Goal: Obtain resource: Obtain resource

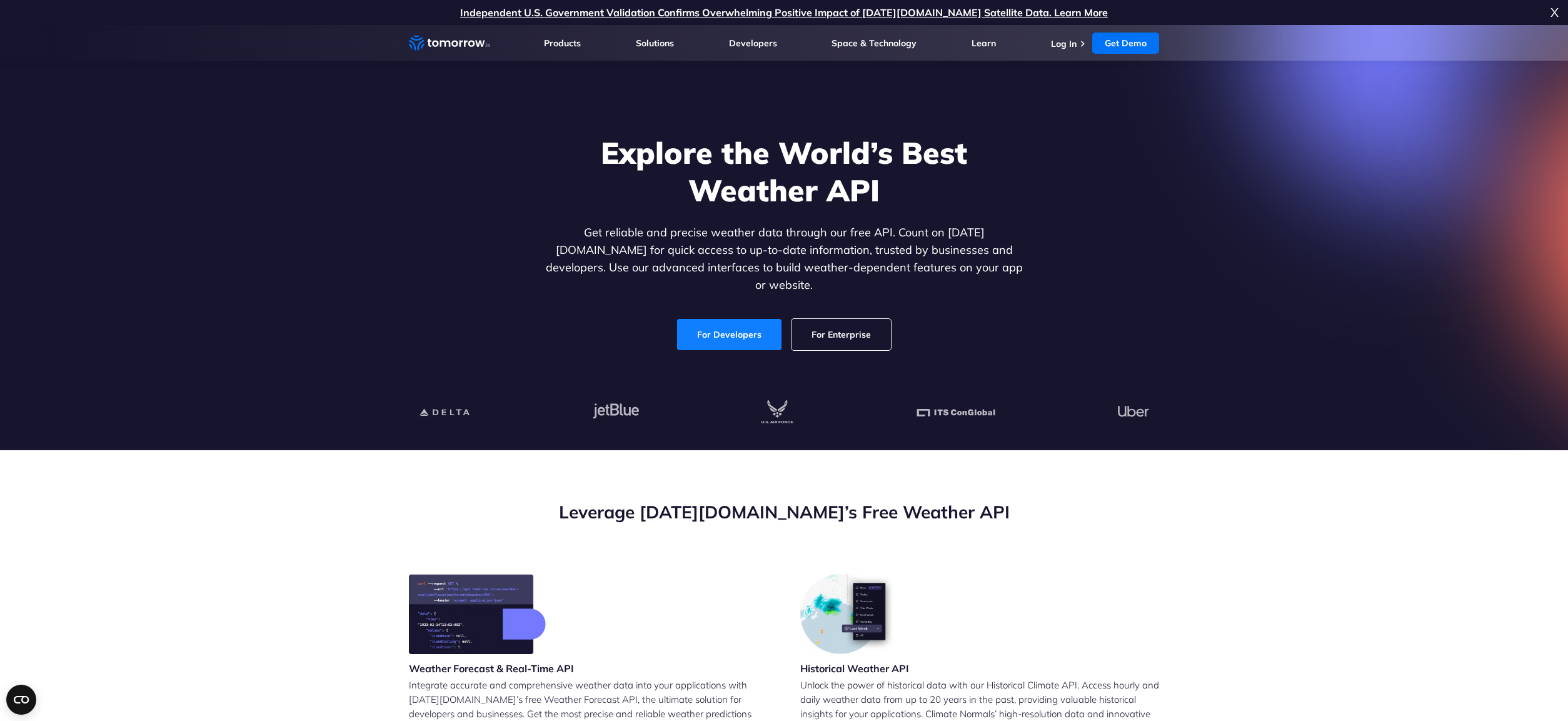
click at [705, 319] on link "For Developers" at bounding box center [729, 335] width 104 height 31
click at [1066, 41] on link "Log In" at bounding box center [1064, 43] width 25 height 12
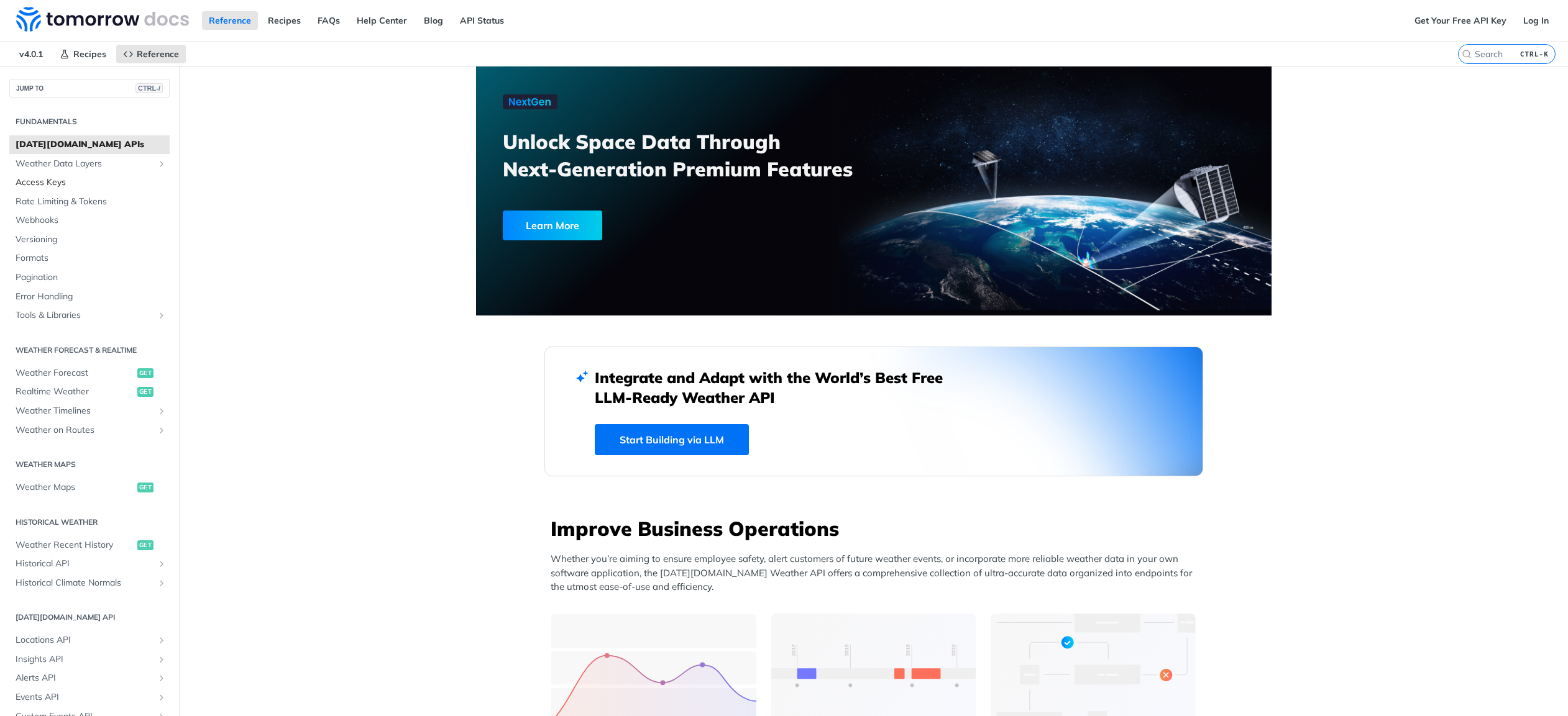
click at [48, 183] on span "Access Keys" at bounding box center [91, 183] width 151 height 12
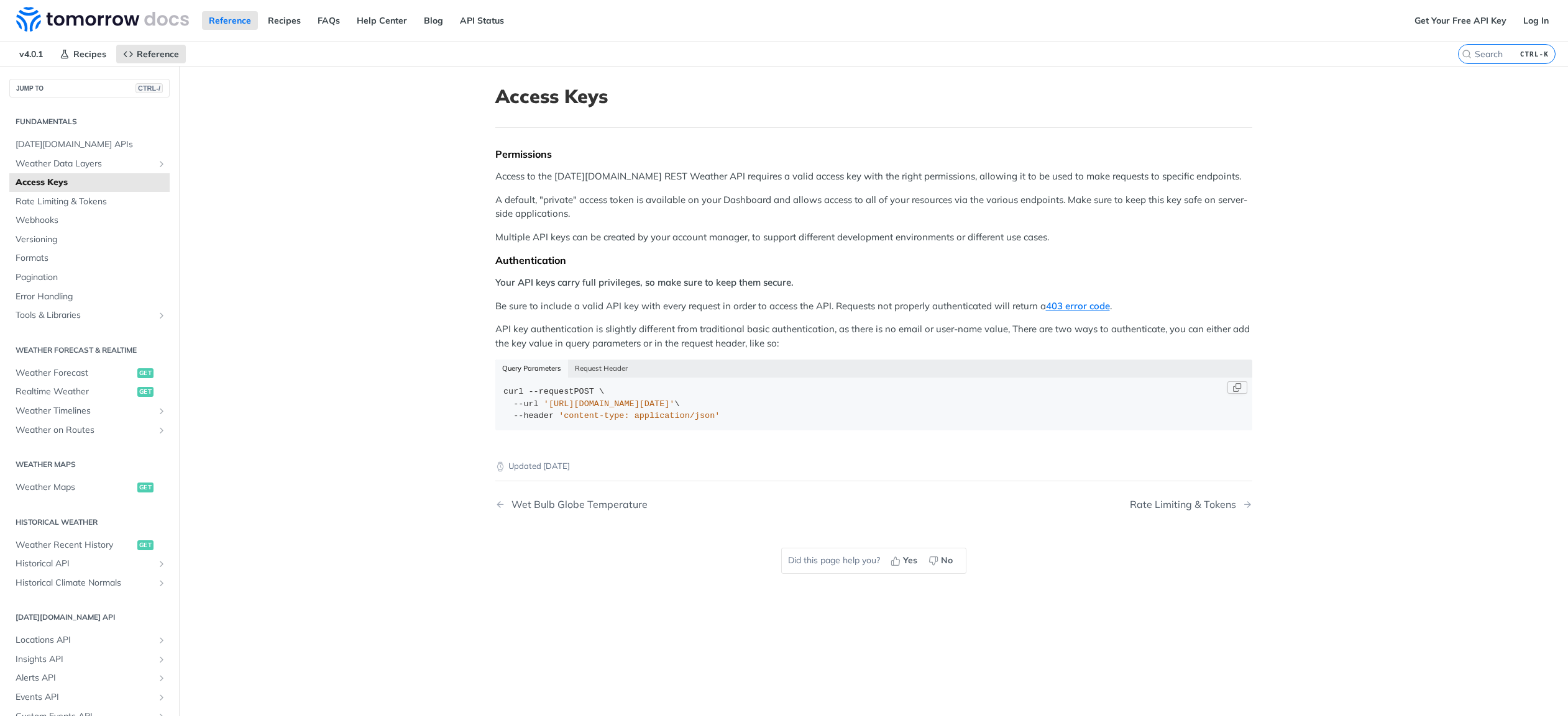
drag, startPoint x: 776, startPoint y: 404, endPoint x: 658, endPoint y: 401, distance: 118.0
click at [658, 401] on span "'https://api.tomorrow.io/v4/locations?apikey=API_KEY'" at bounding box center [609, 404] width 131 height 9
drag, startPoint x: 535, startPoint y: 401, endPoint x: 778, endPoint y: 405, distance: 243.0
click at [675, 405] on span "'https://api.tomorrow.io/v4/locations?apikey=API_KEY'" at bounding box center [609, 404] width 131 height 9
copy span "'https://api.tomorrow.io/v4/locations?apikey=API_KEY'"
